Goal: Information Seeking & Learning: Learn about a topic

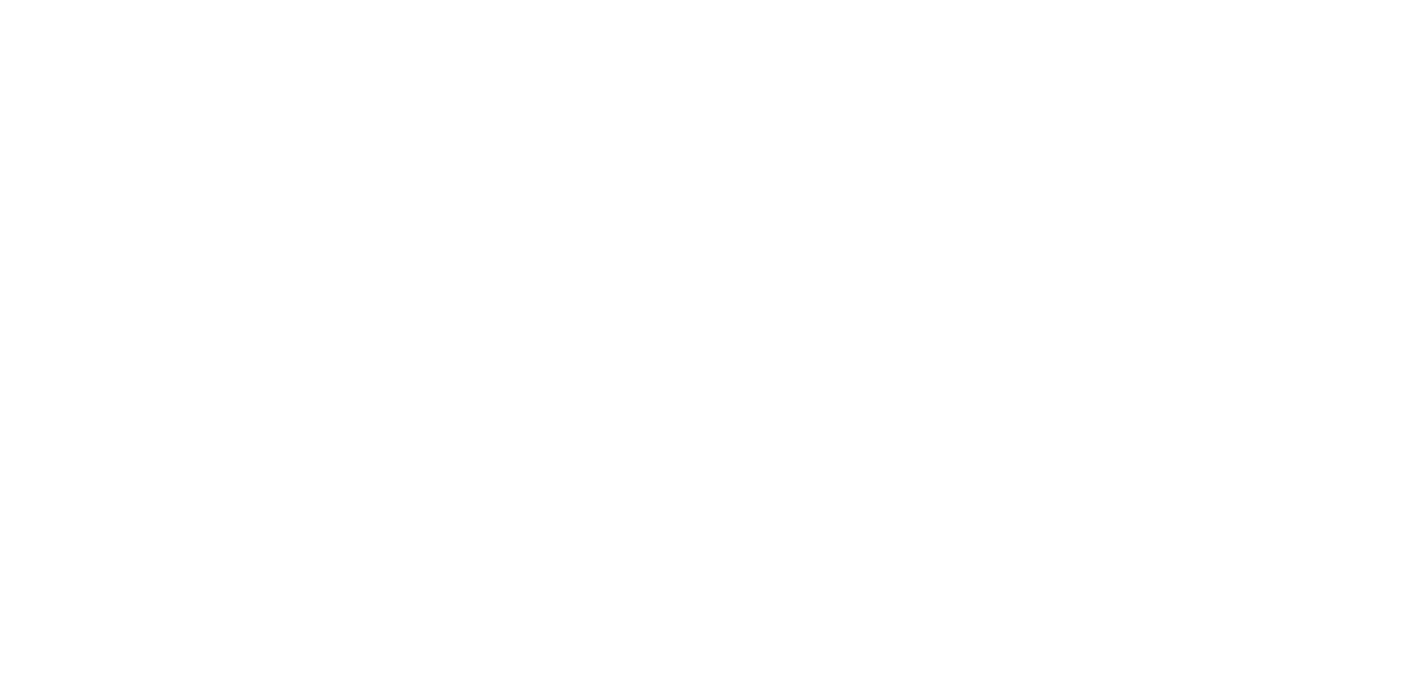
select select
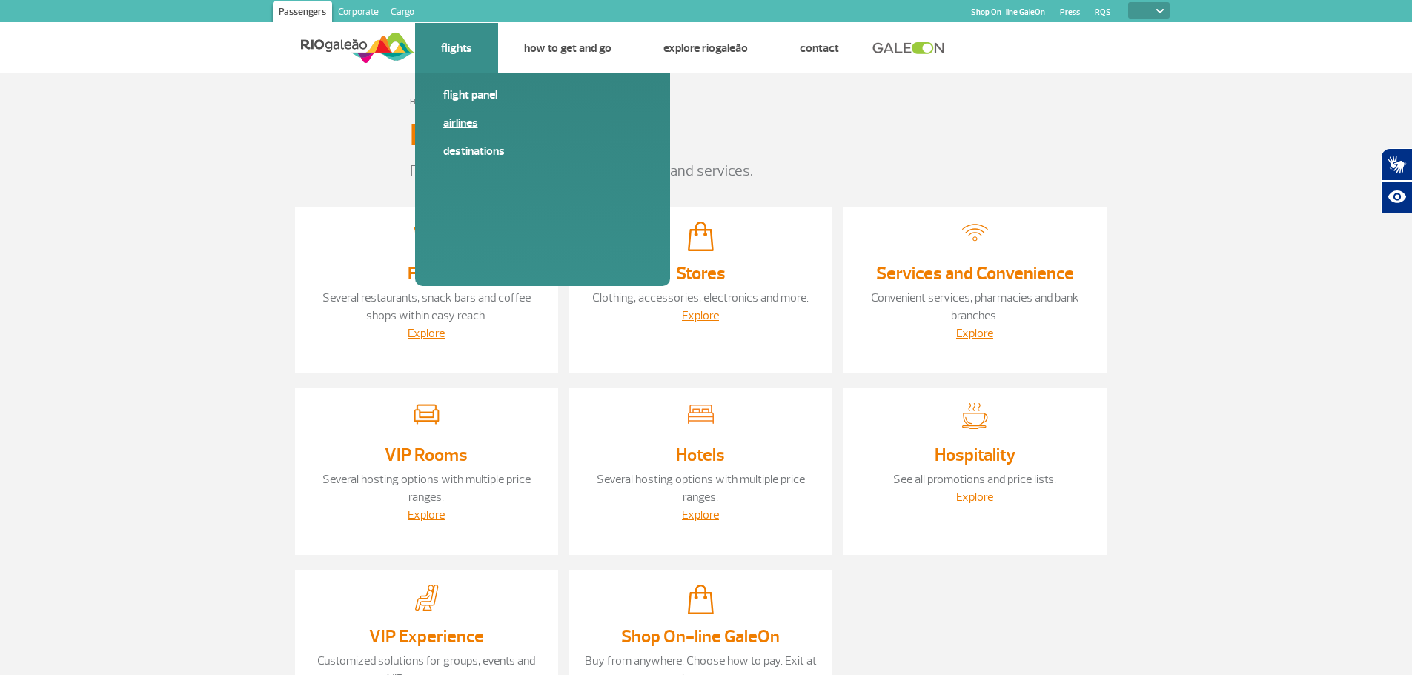
click at [463, 119] on link "Airlines" at bounding box center [542, 123] width 199 height 16
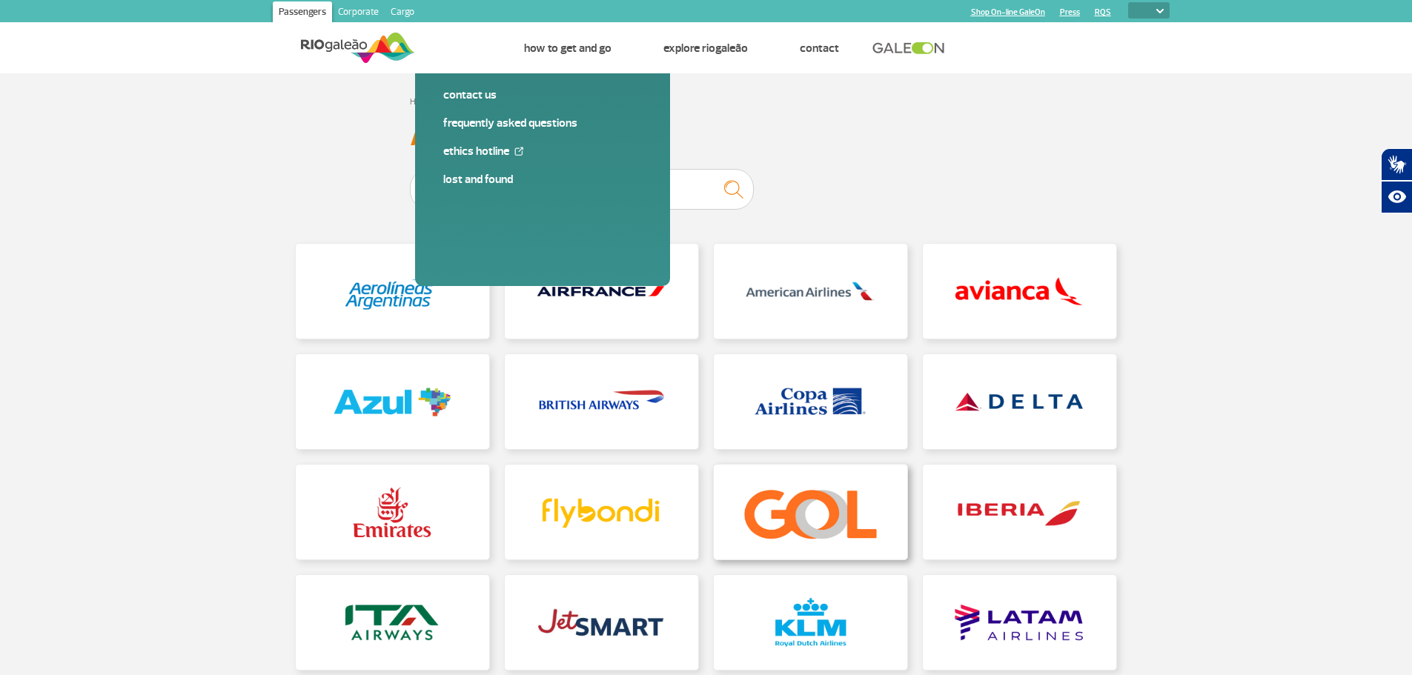
click at [807, 518] on link at bounding box center [810, 512] width 193 height 95
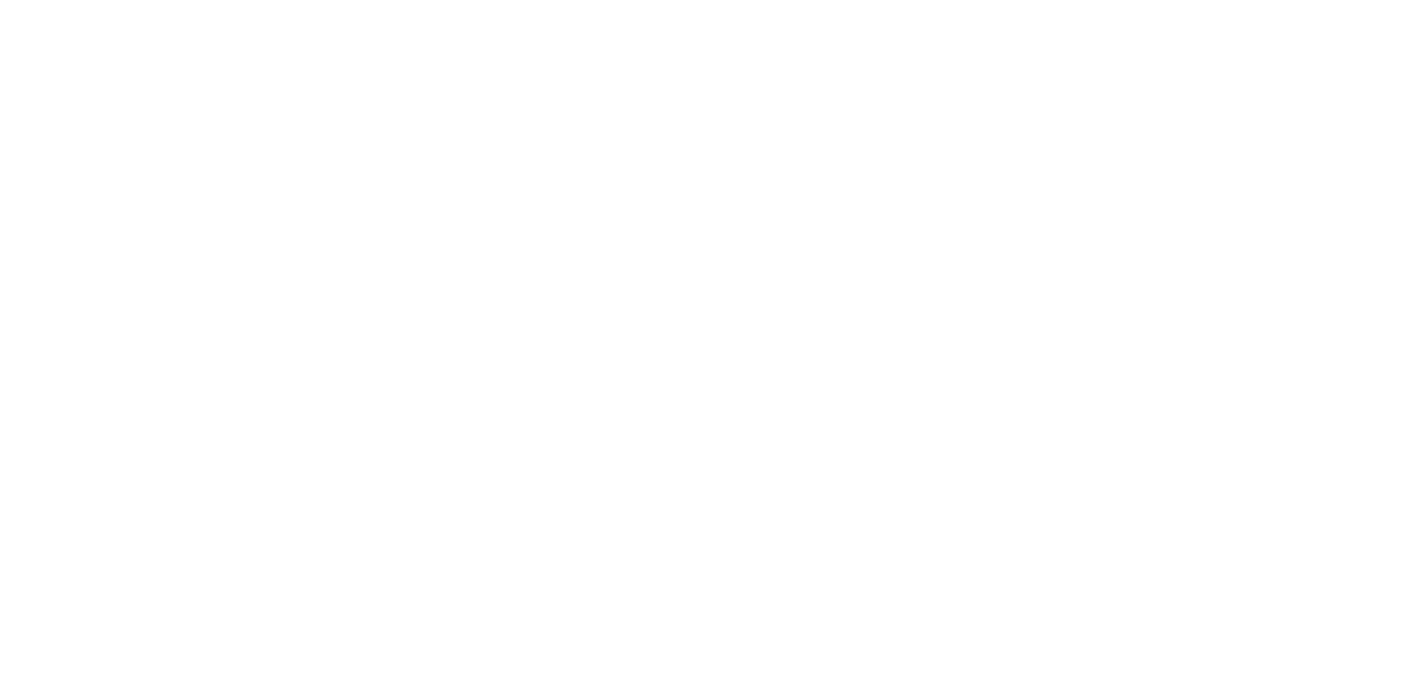
select select
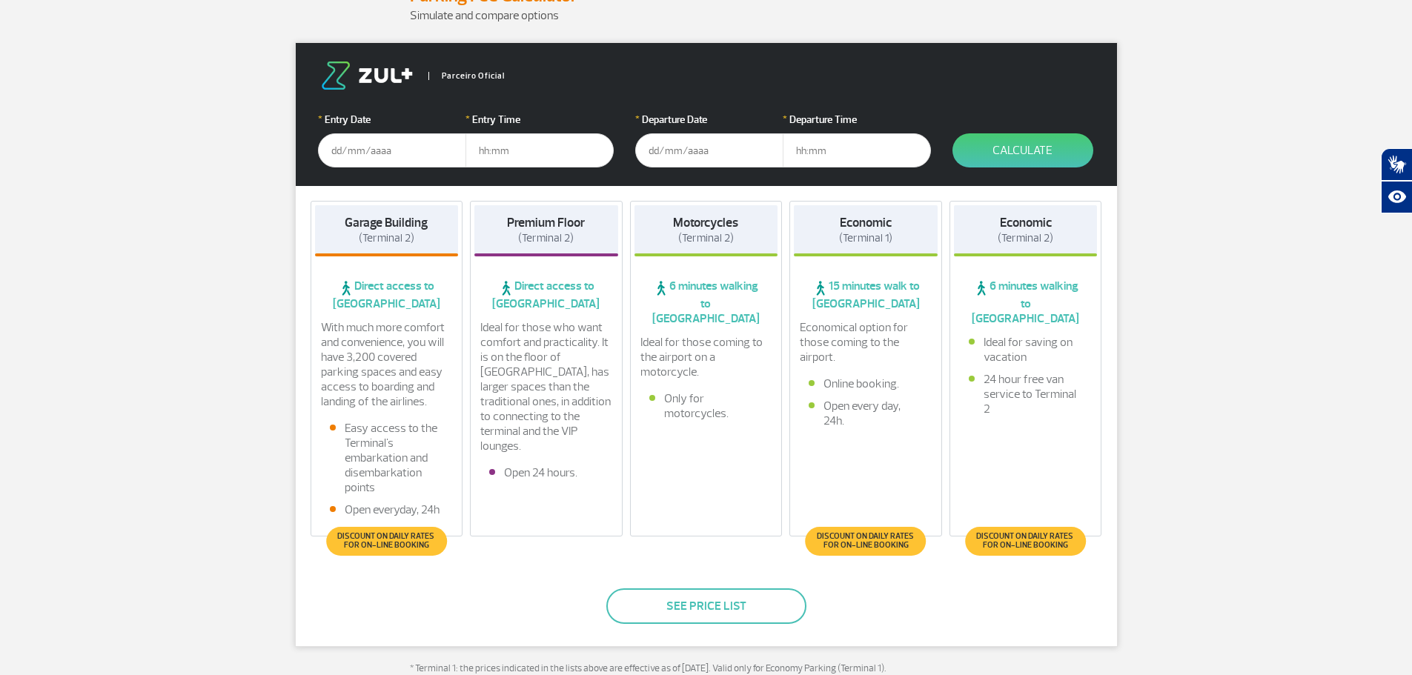
scroll to position [222, 0]
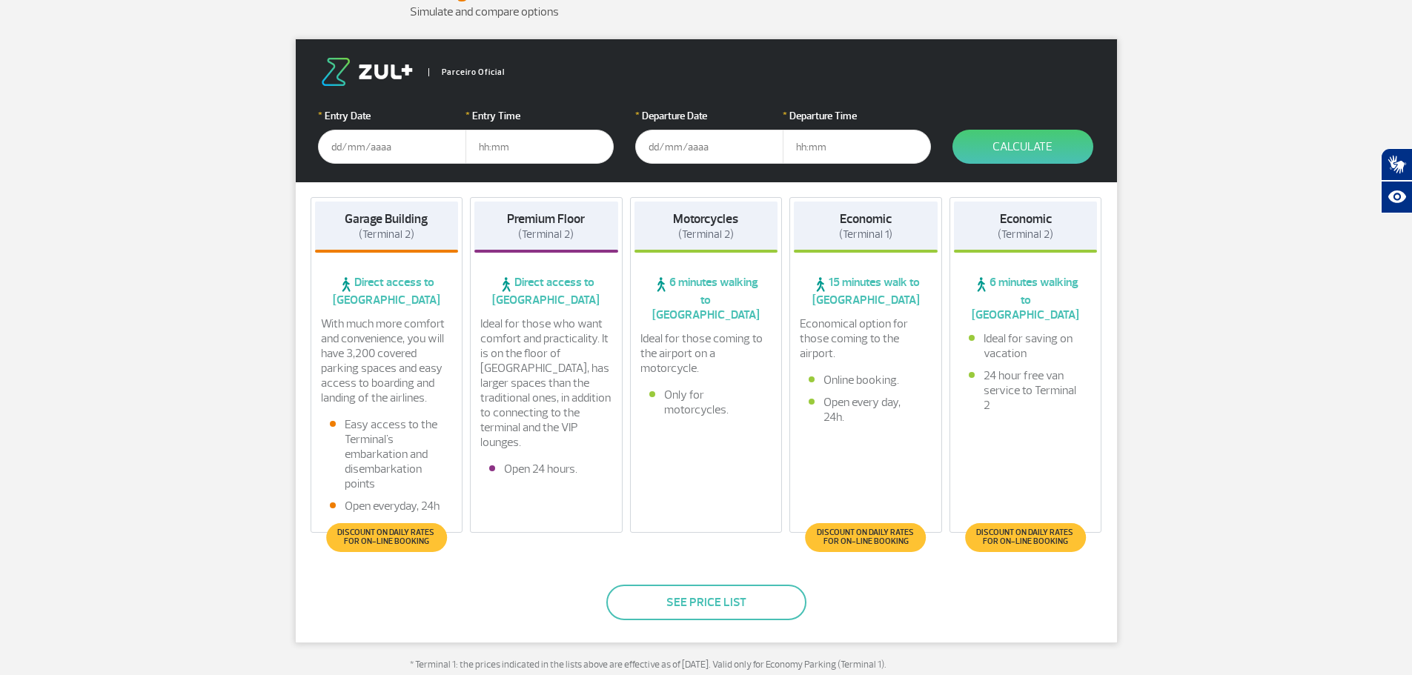
click at [1017, 239] on span "(Terminal 2)" at bounding box center [1026, 235] width 56 height 14
click at [1018, 290] on span "6 minutes walking to [GEOGRAPHIC_DATA]" at bounding box center [1026, 298] width 144 height 47
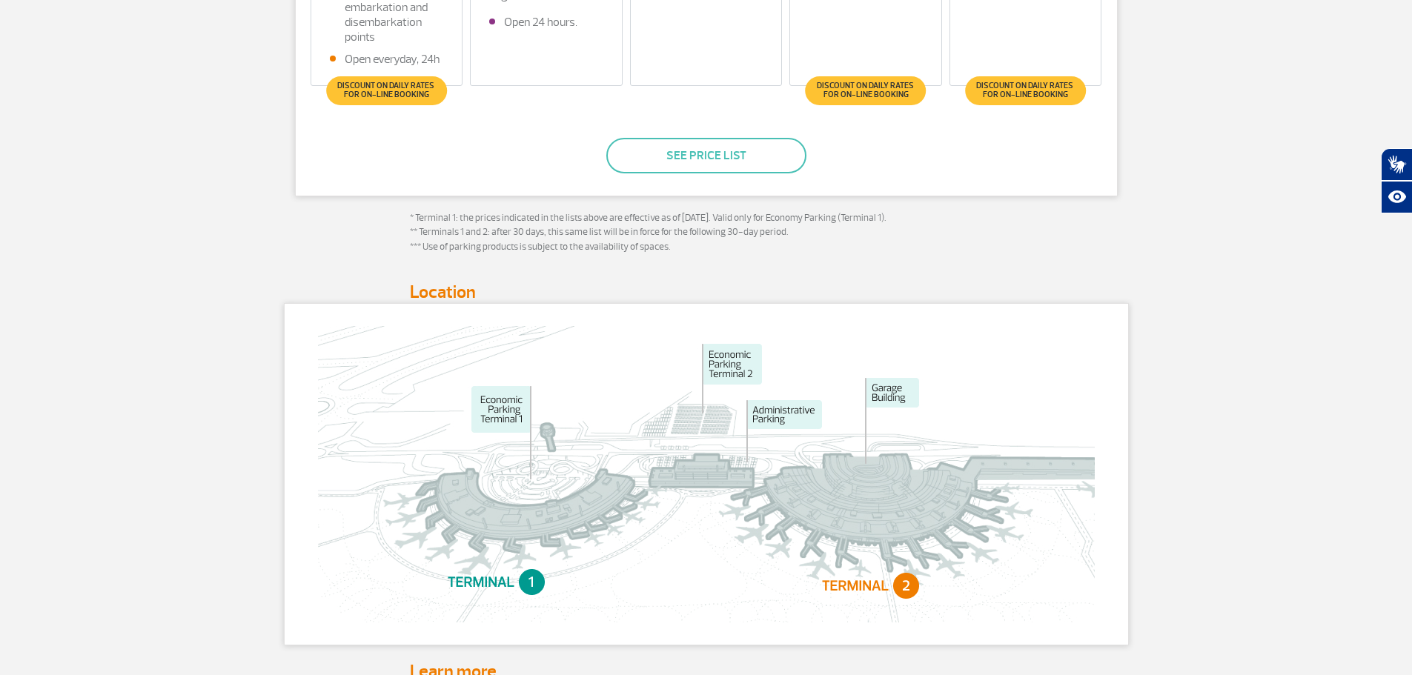
scroll to position [667, 0]
